Goal: Information Seeking & Learning: Learn about a topic

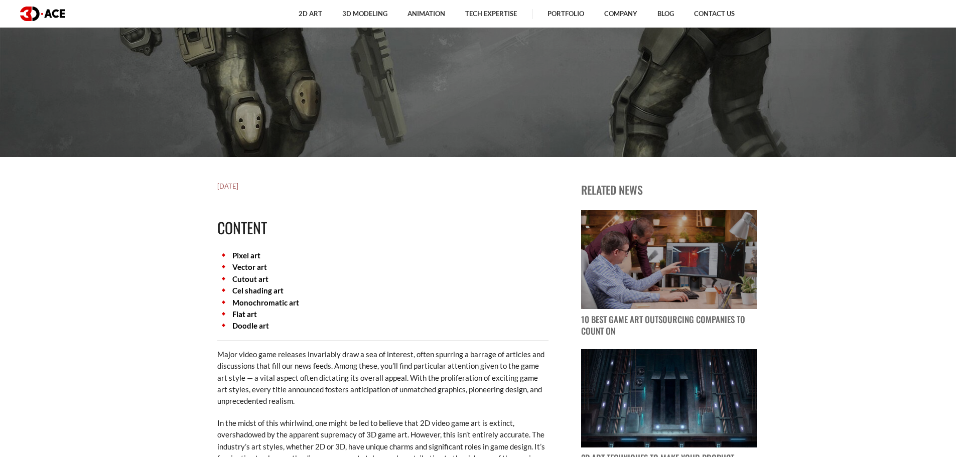
scroll to position [301, 0]
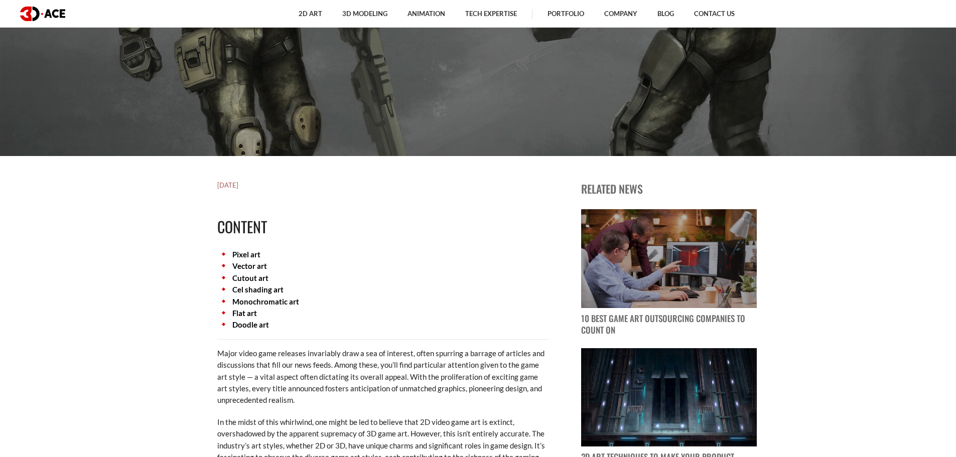
click at [232, 265] on link "Vector art" at bounding box center [249, 265] width 35 height 9
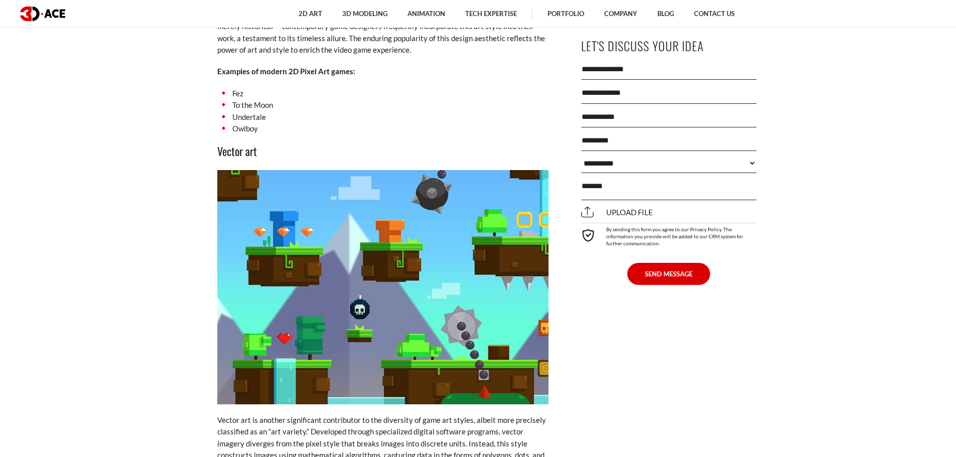
scroll to position [2265, 0]
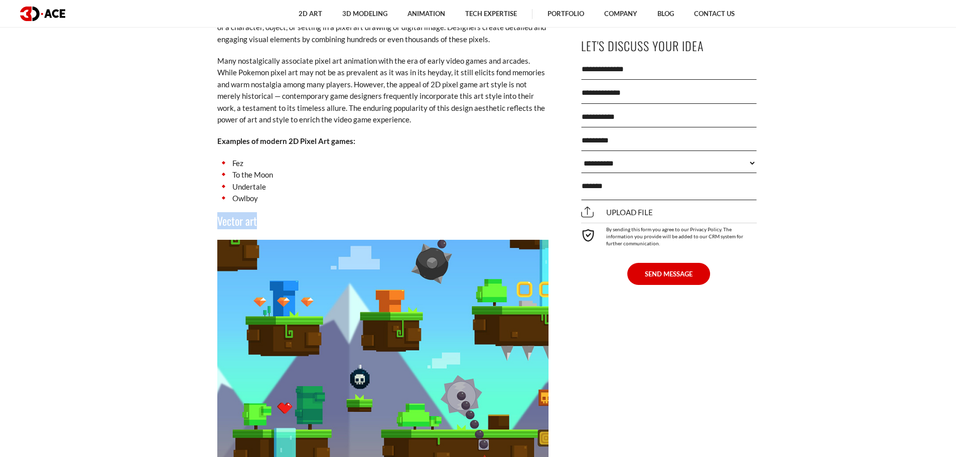
drag, startPoint x: 214, startPoint y: 210, endPoint x: 262, endPoint y: 217, distance: 48.6
copy h3 "Vector art"
click at [302, 212] on h3 "Vector art" at bounding box center [382, 220] width 331 height 17
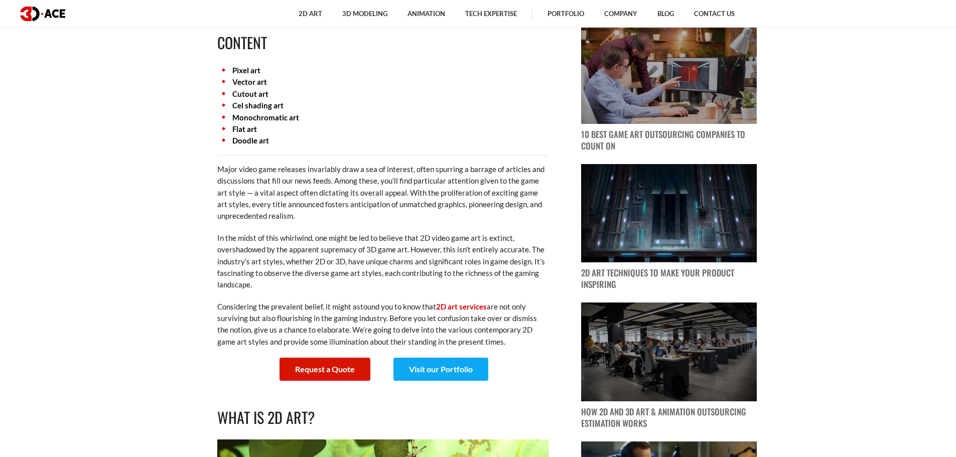
scroll to position [459, 0]
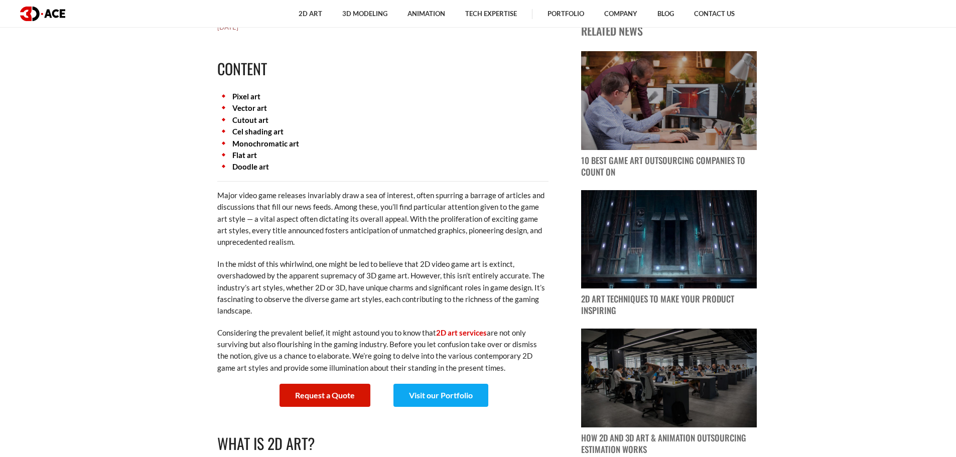
click at [237, 121] on link "Cutout art" at bounding box center [250, 119] width 36 height 9
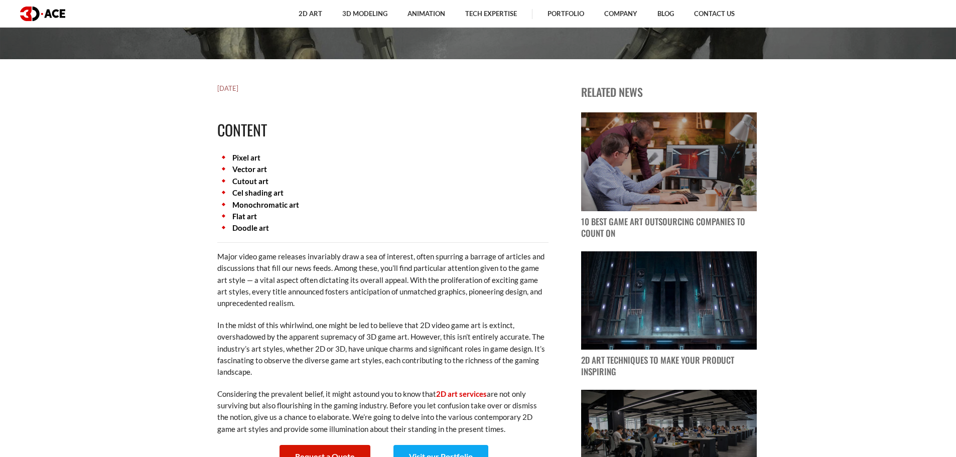
scroll to position [401, 0]
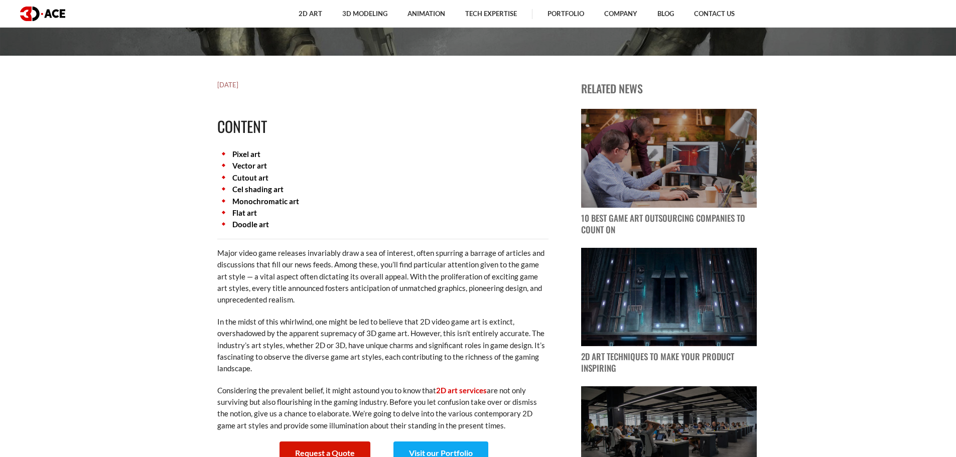
click at [245, 215] on link "Flat art" at bounding box center [244, 212] width 25 height 9
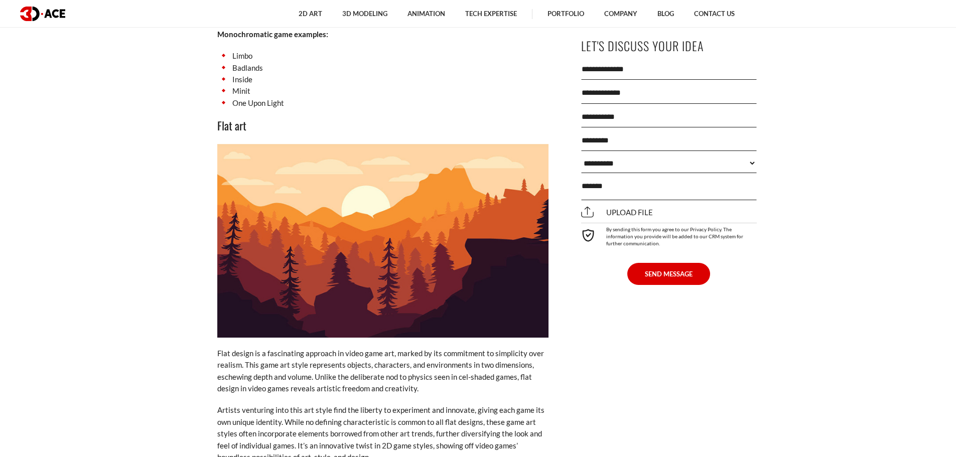
scroll to position [4465, 0]
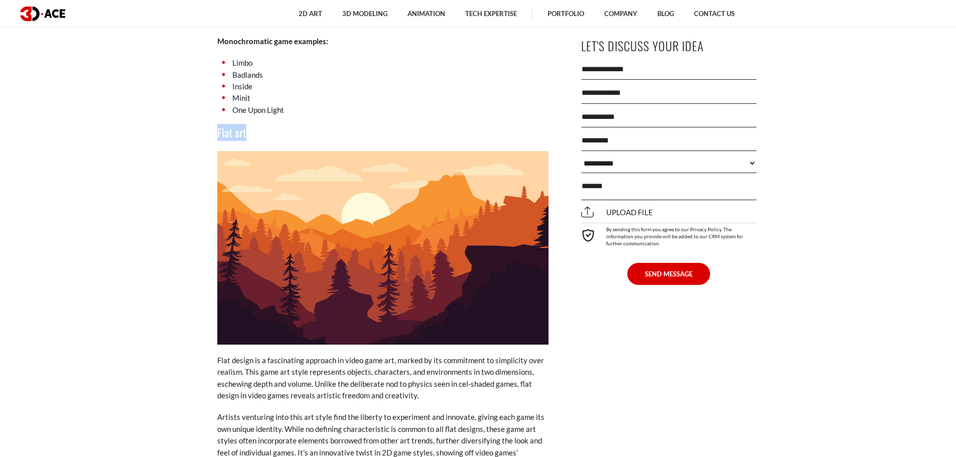
drag, startPoint x: 216, startPoint y: 106, endPoint x: 257, endPoint y: 108, distance: 41.7
copy h3 "Flat art"
click at [325, 104] on li "One Upon Light" at bounding box center [382, 110] width 331 height 12
click at [259, 104] on li "One Upon Light" at bounding box center [382, 110] width 331 height 12
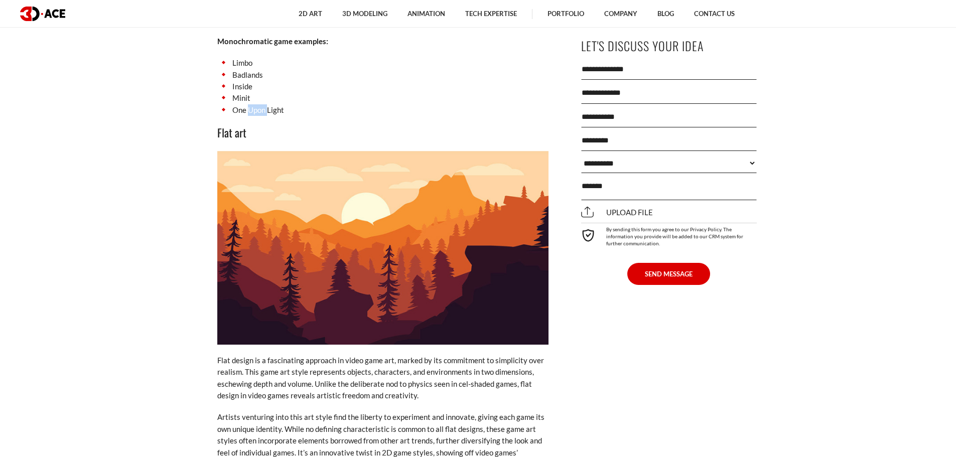
click at [259, 104] on li "One Upon Light" at bounding box center [382, 110] width 331 height 12
drag, startPoint x: 233, startPoint y: 86, endPoint x: 285, endPoint y: 84, distance: 52.7
click at [285, 104] on li "One Upon Light" at bounding box center [382, 110] width 331 height 12
copy li "One Upon Light"
click at [253, 124] on h3 "Flat art" at bounding box center [382, 132] width 331 height 17
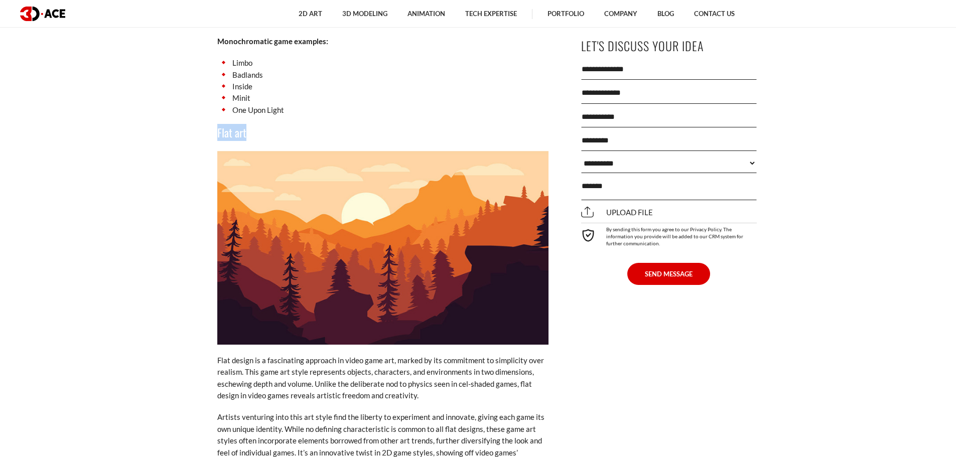
drag, startPoint x: 248, startPoint y: 105, endPoint x: 208, endPoint y: 109, distance: 40.8
copy h3 "Flat art"
drag, startPoint x: 244, startPoint y: 108, endPoint x: 205, endPoint y: 110, distance: 39.2
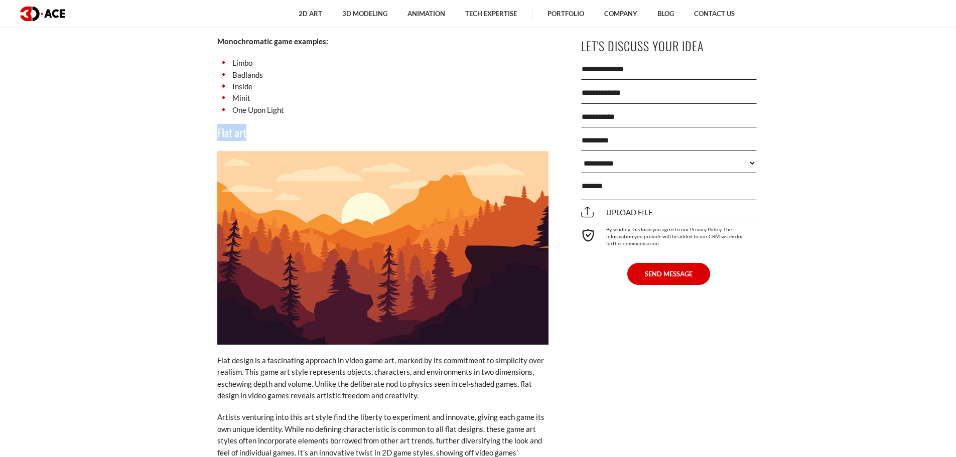
copy h3 "Flat art"
